Goal: Task Accomplishment & Management: Use online tool/utility

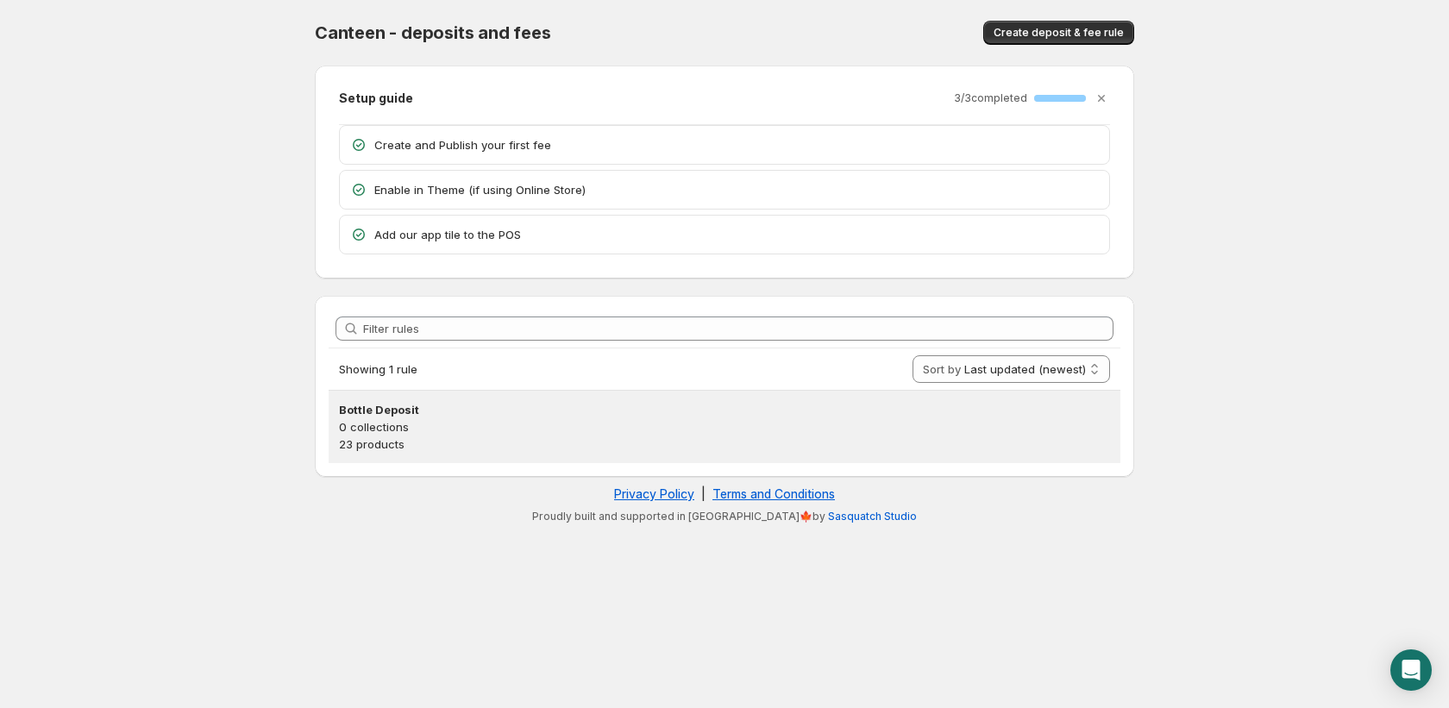
click at [539, 449] on p "23 products" at bounding box center [724, 444] width 771 height 17
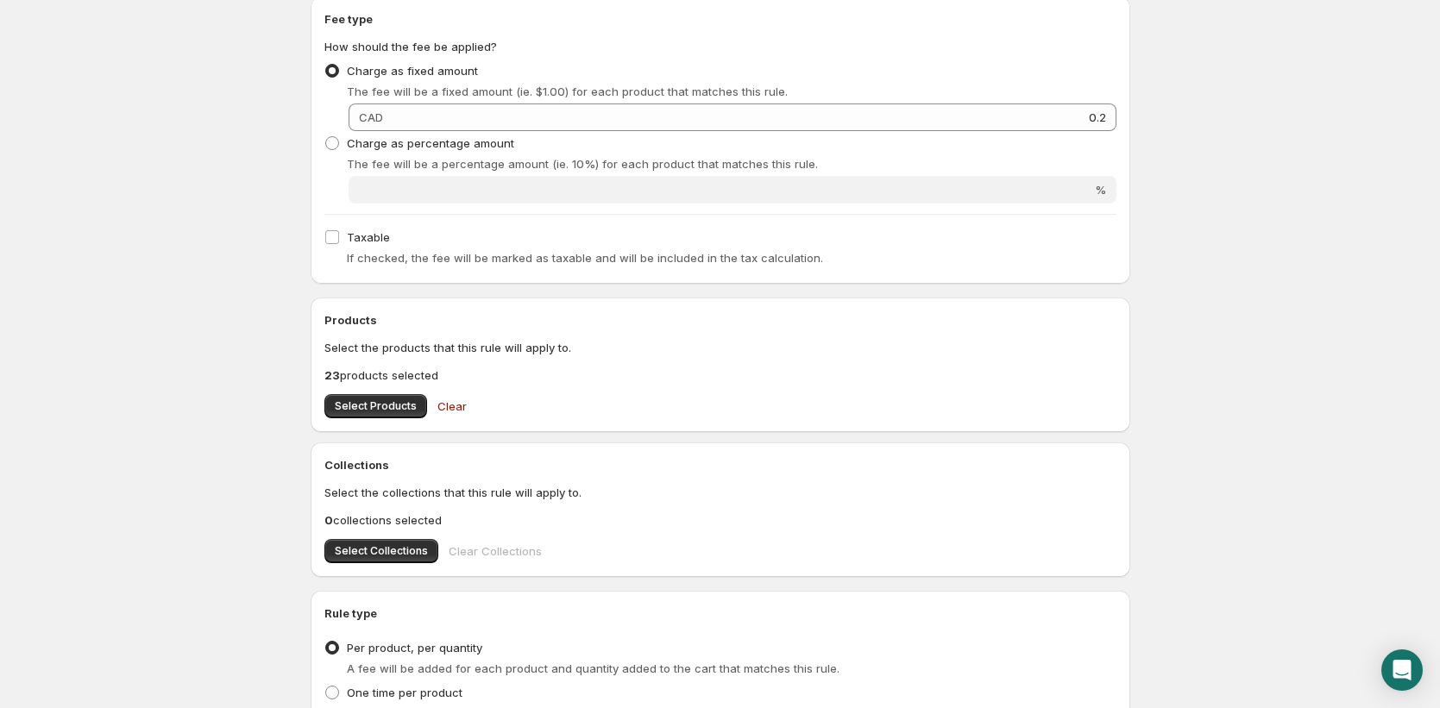
scroll to position [353, 0]
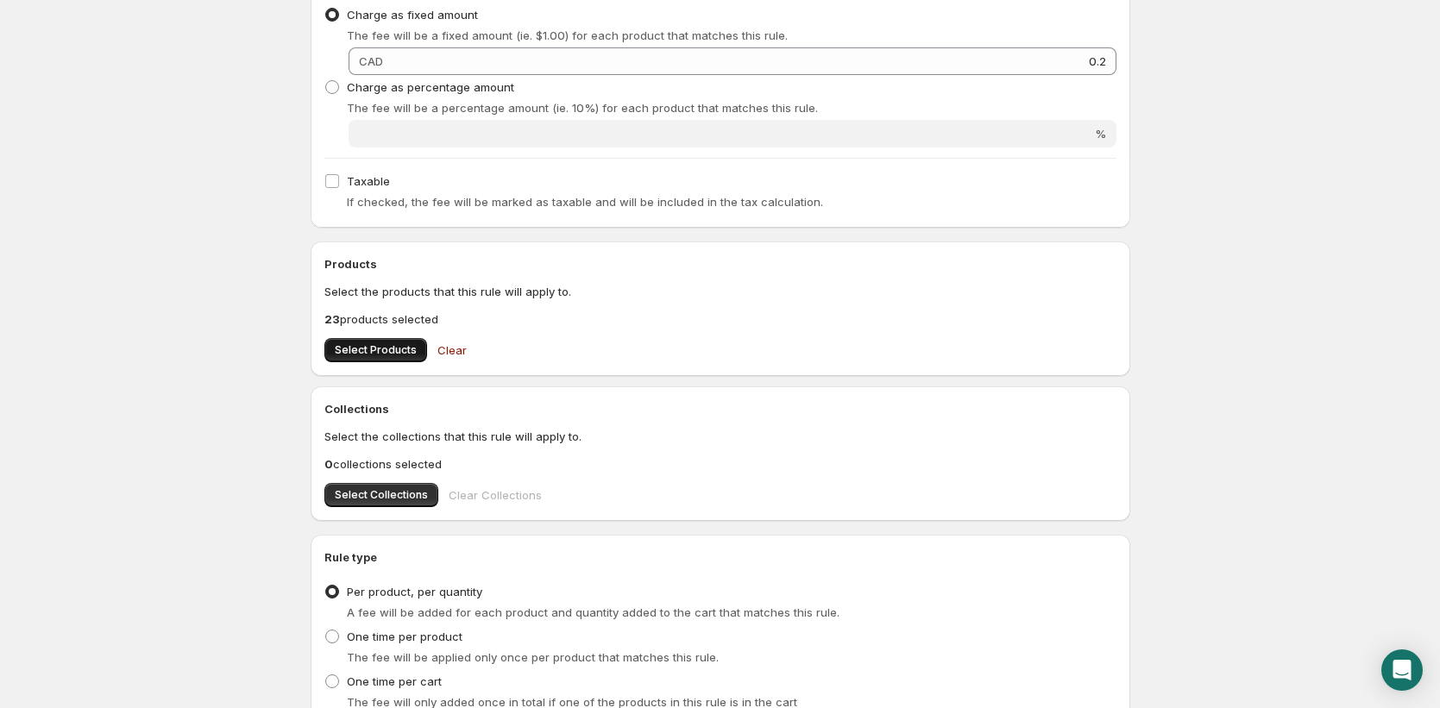
click at [380, 357] on button "Select Products" at bounding box center [375, 350] width 103 height 24
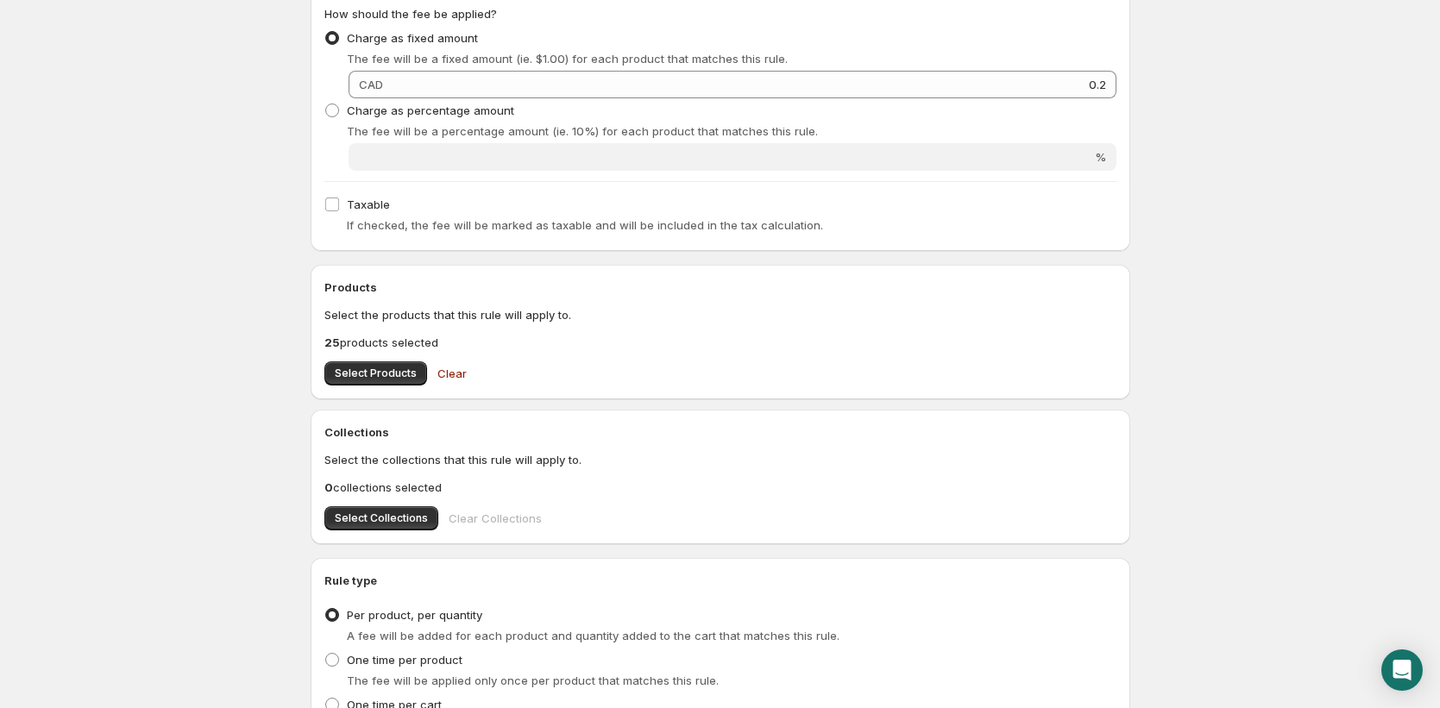
scroll to position [493, 0]
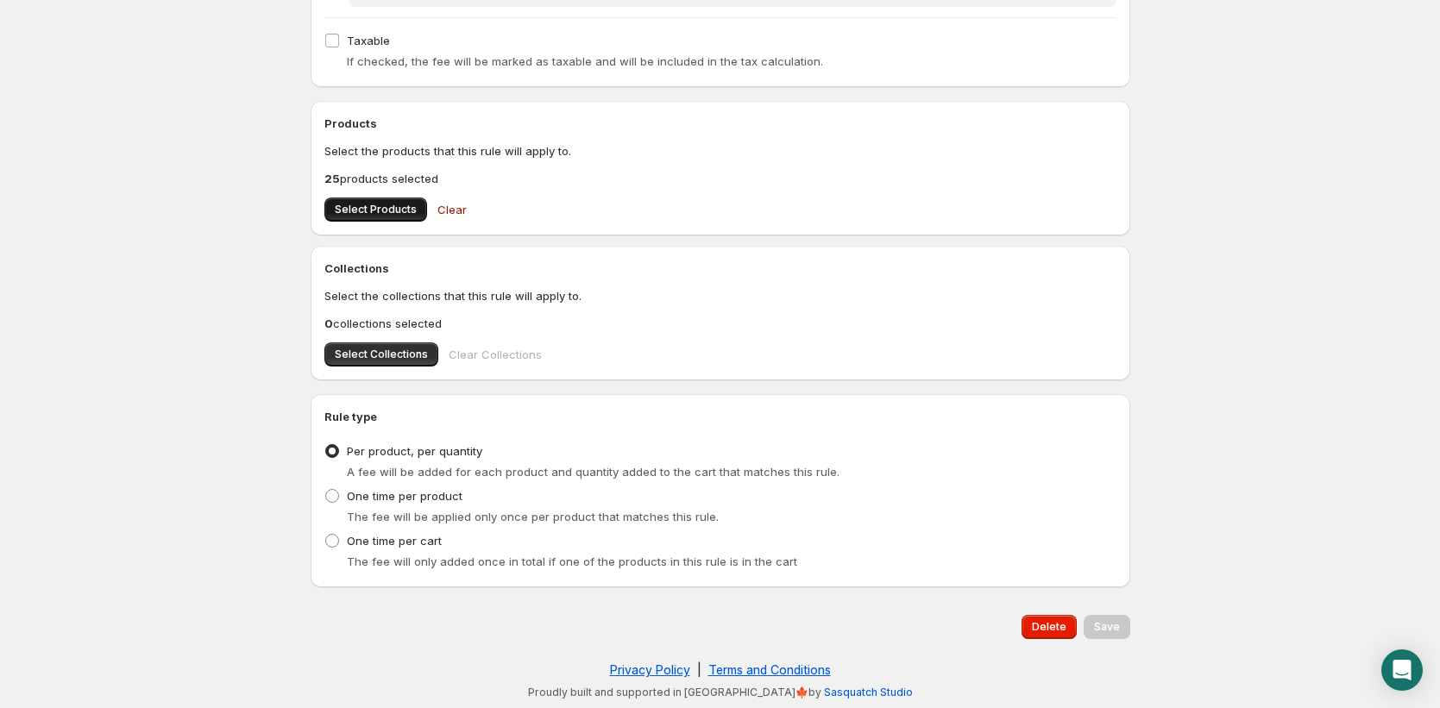
click at [391, 214] on span "Select Products" at bounding box center [376, 210] width 82 height 14
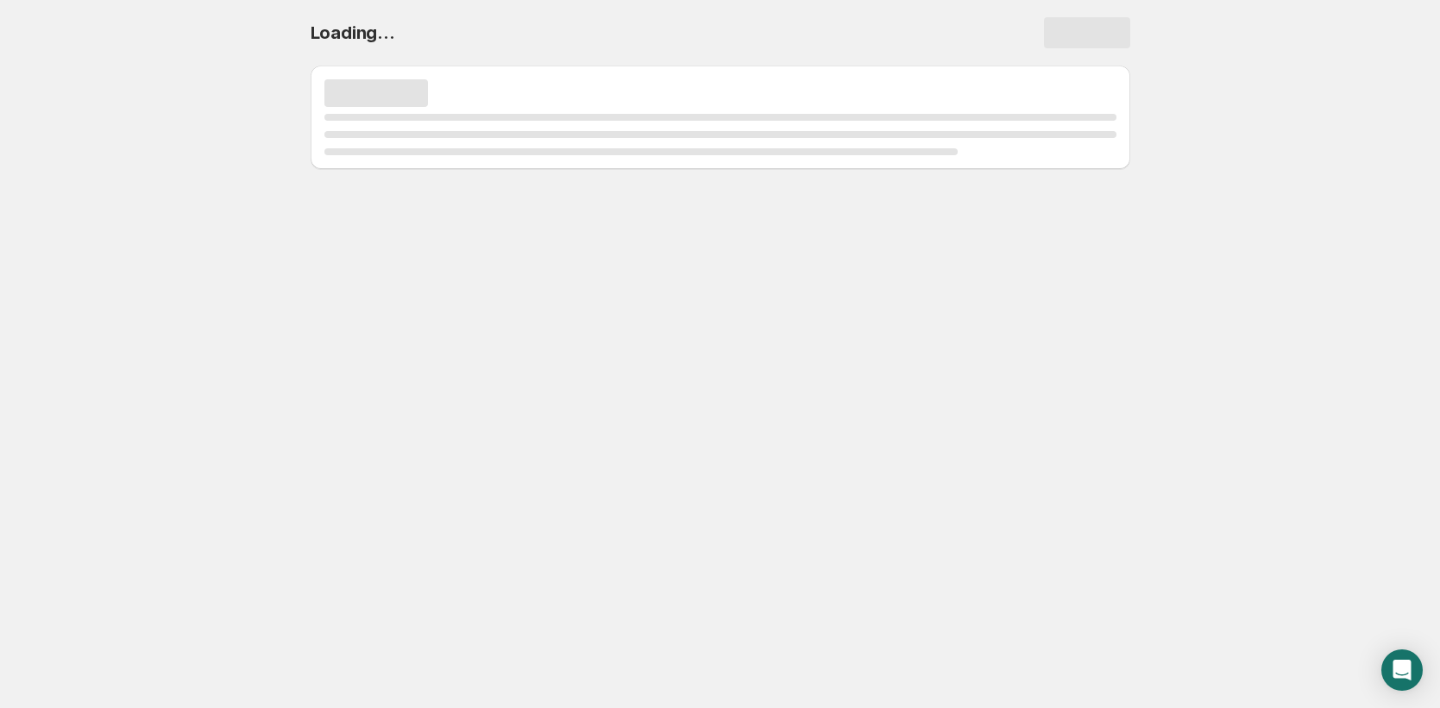
scroll to position [0, 0]
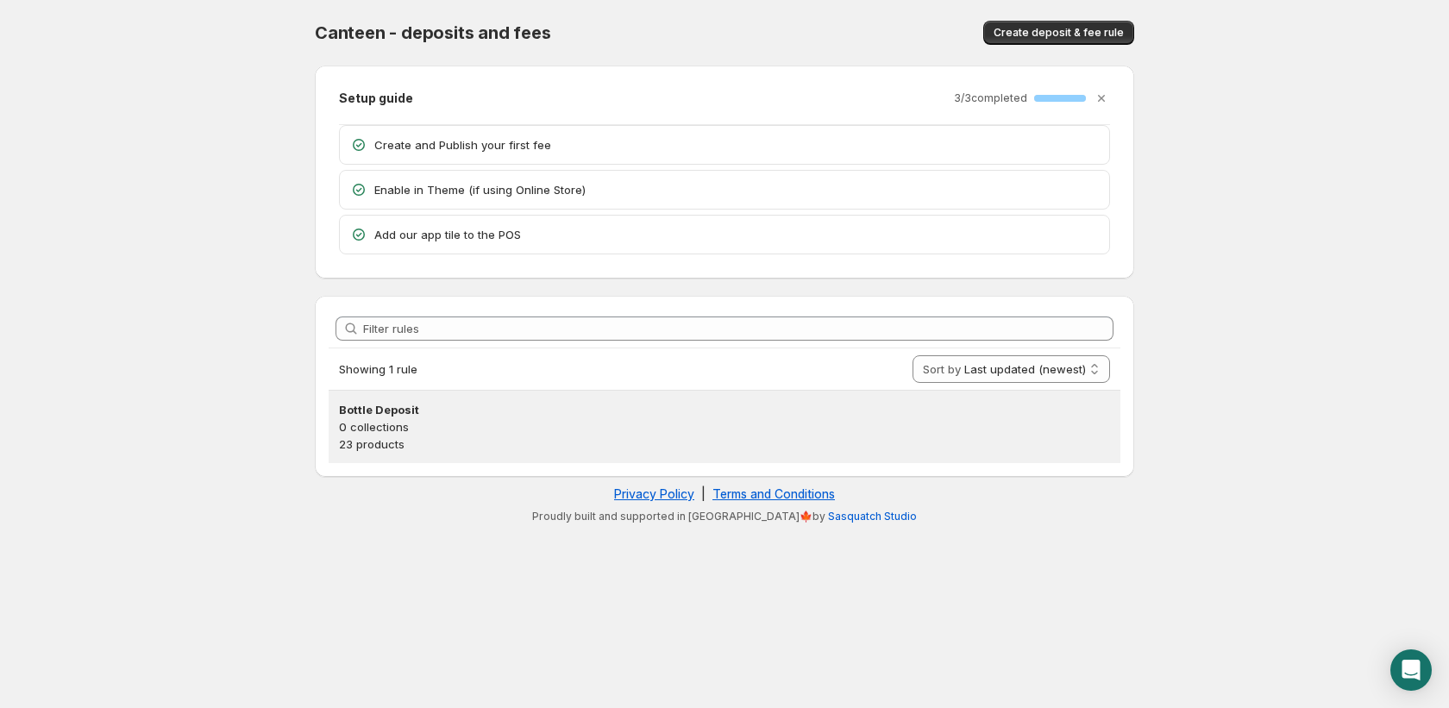
click at [900, 442] on p "23 products" at bounding box center [724, 444] width 771 height 17
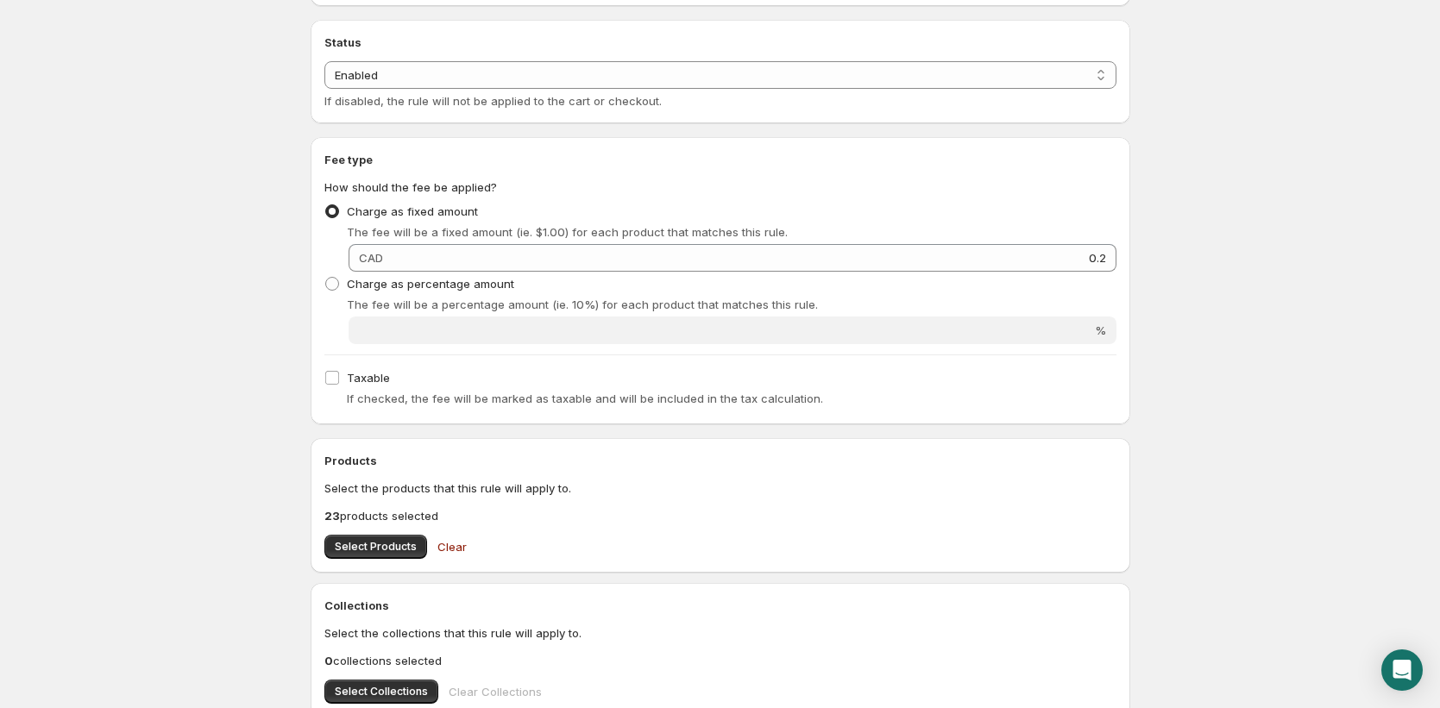
scroll to position [200, 0]
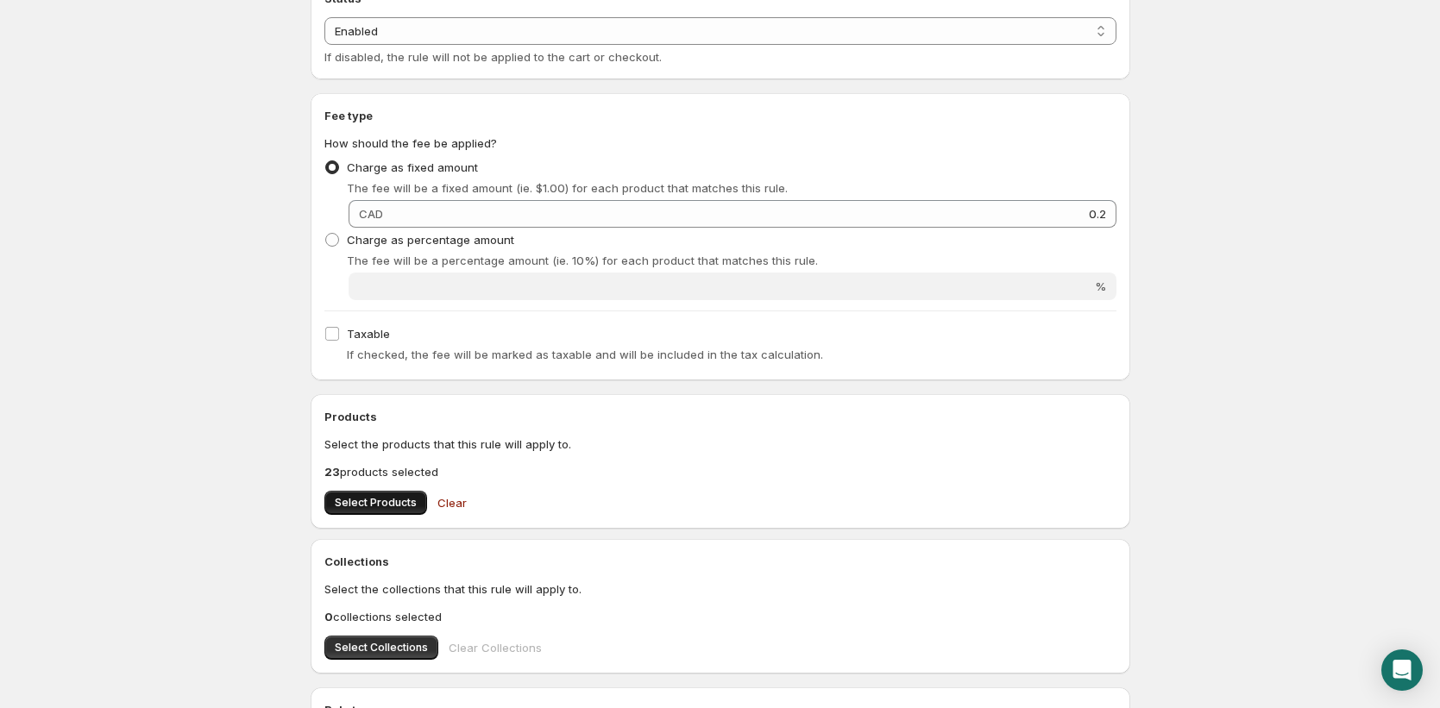
click at [354, 499] on span "Select Products" at bounding box center [376, 503] width 82 height 14
